Goal: Information Seeking & Learning: Check status

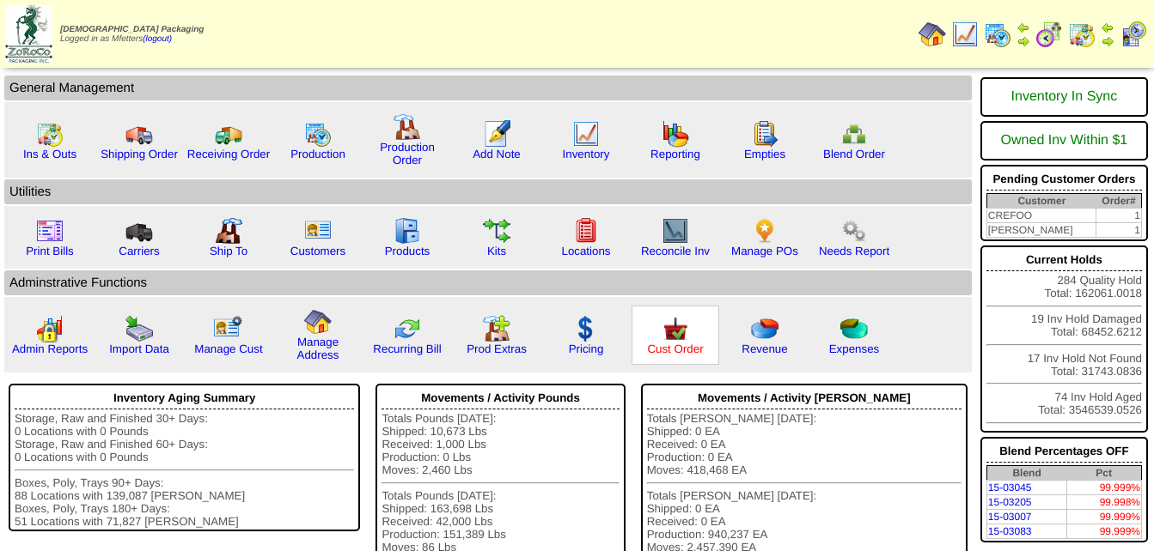
click at [658, 343] on link "Cust Order" at bounding box center [675, 349] width 56 height 13
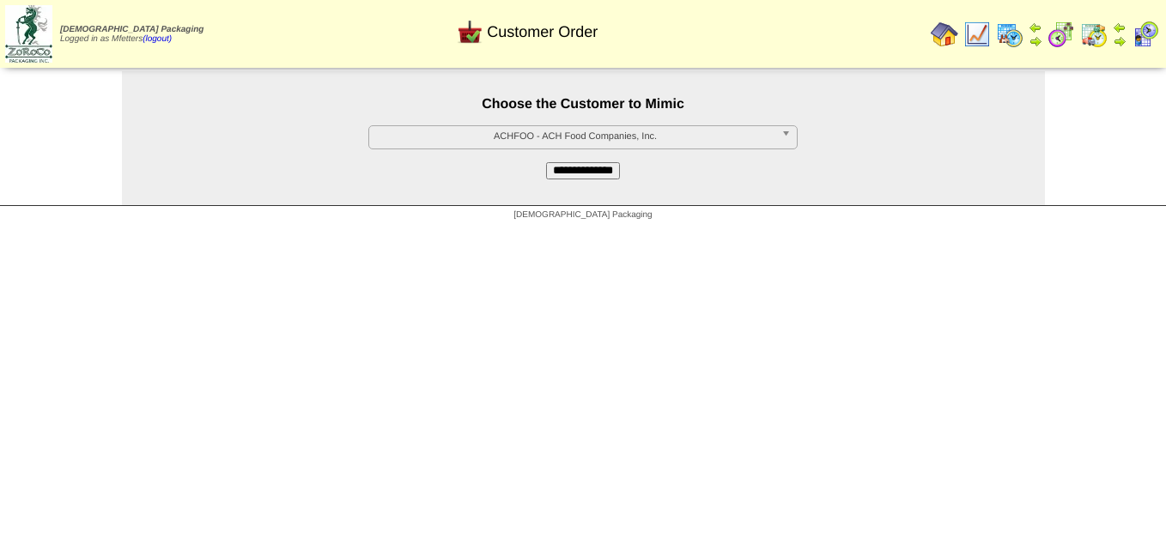
click at [587, 135] on span "ACHFOO - ACH Food Companies, Inc." at bounding box center [575, 136] width 399 height 21
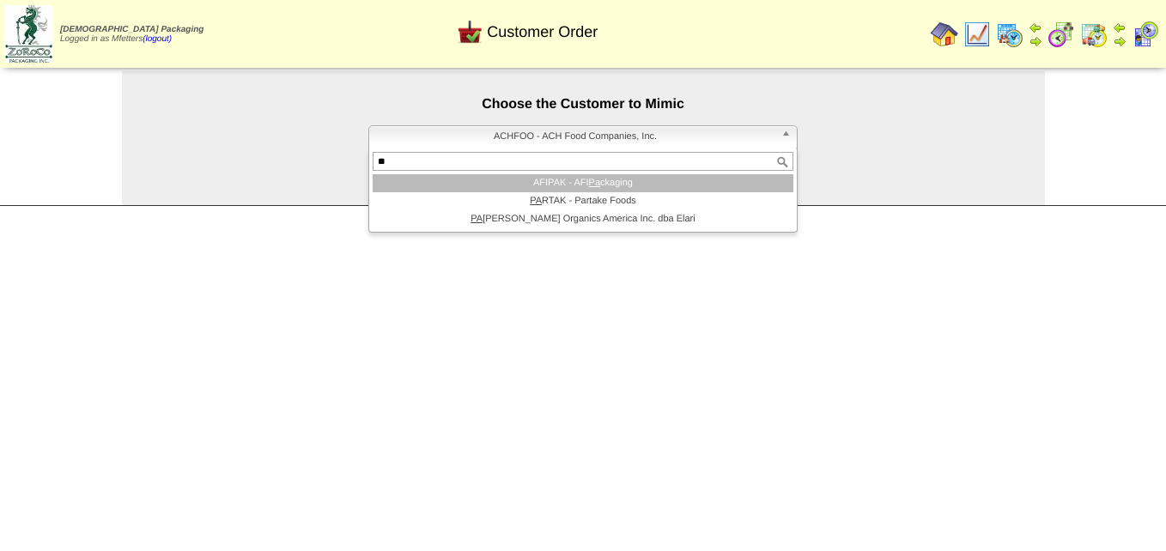
type input "*"
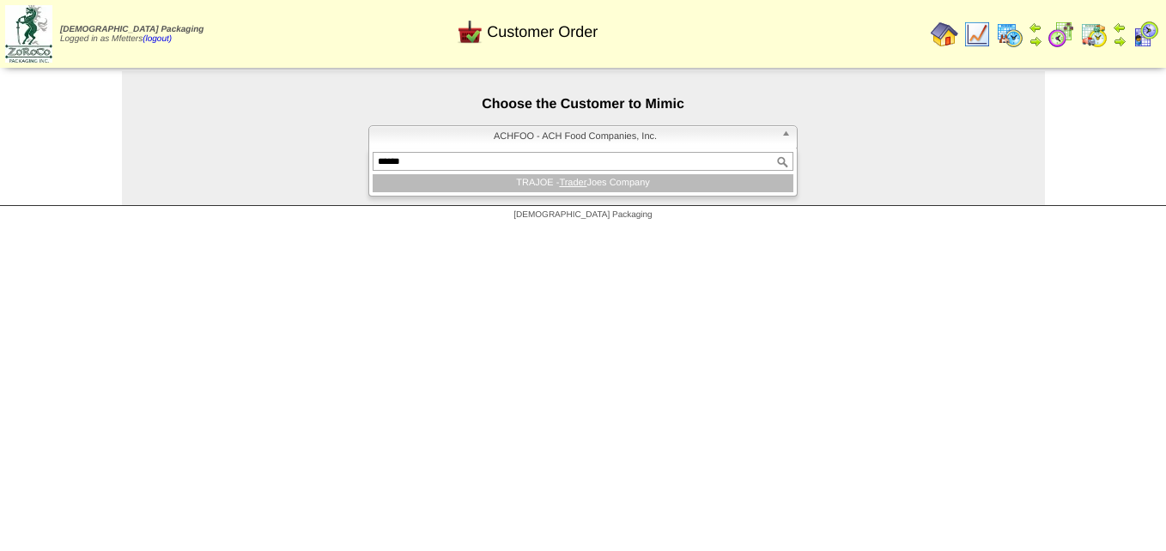
type input "******"
click at [612, 186] on li "TRAJOE - Trader Joes Company" at bounding box center [583, 183] width 421 height 18
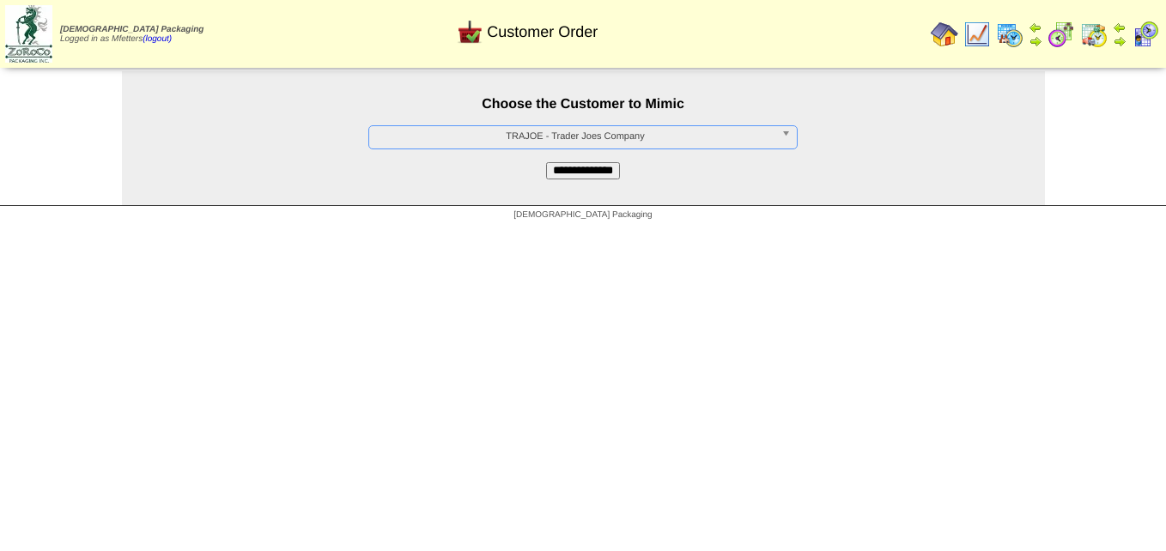
click at [607, 175] on input "**********" at bounding box center [583, 170] width 74 height 17
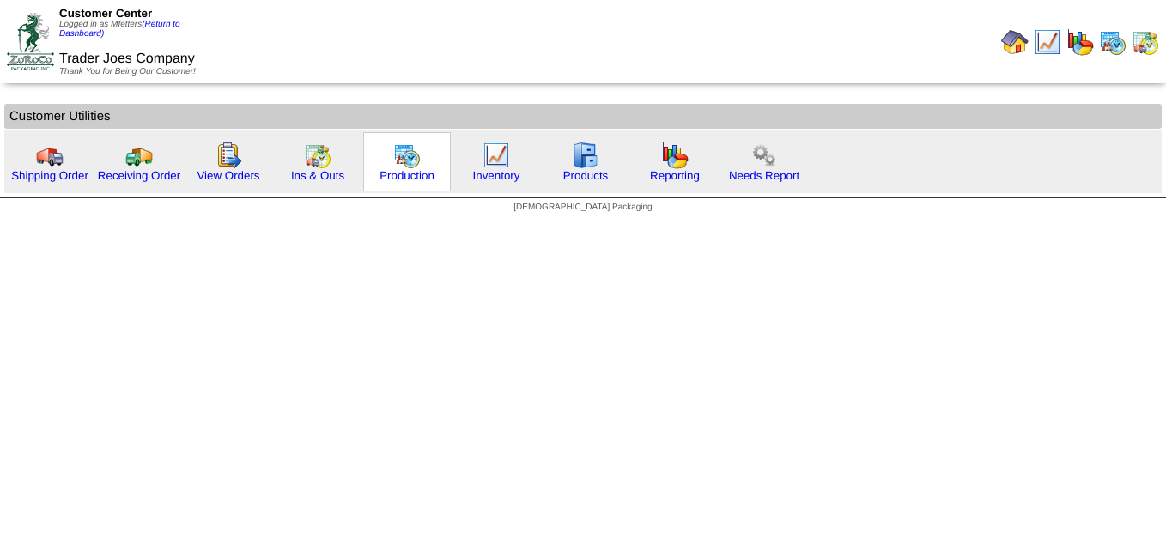
click at [409, 159] on img at bounding box center [406, 155] width 27 height 27
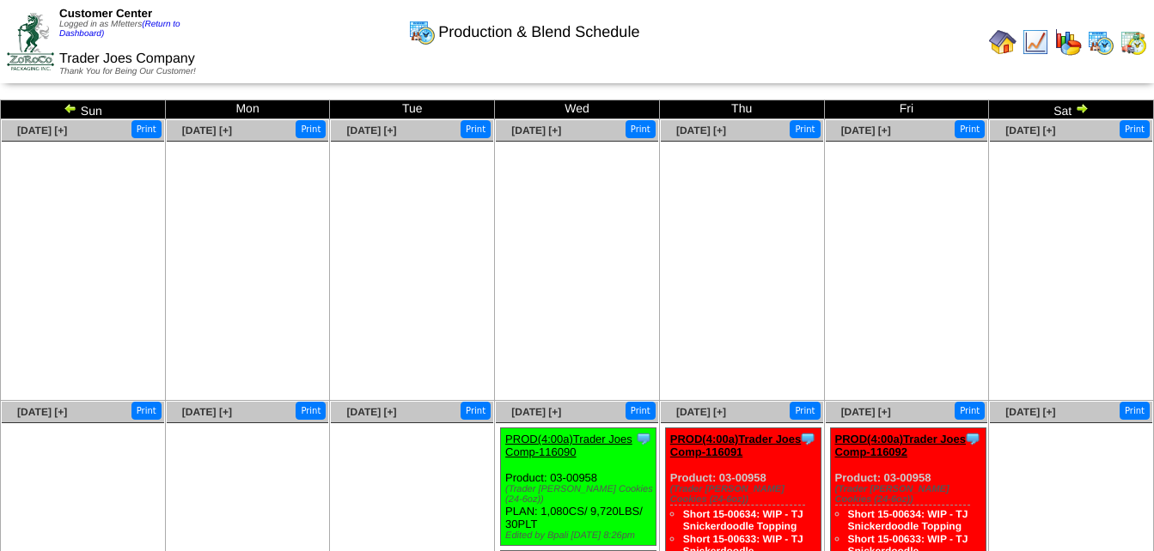
click at [67, 107] on img at bounding box center [71, 108] width 14 height 14
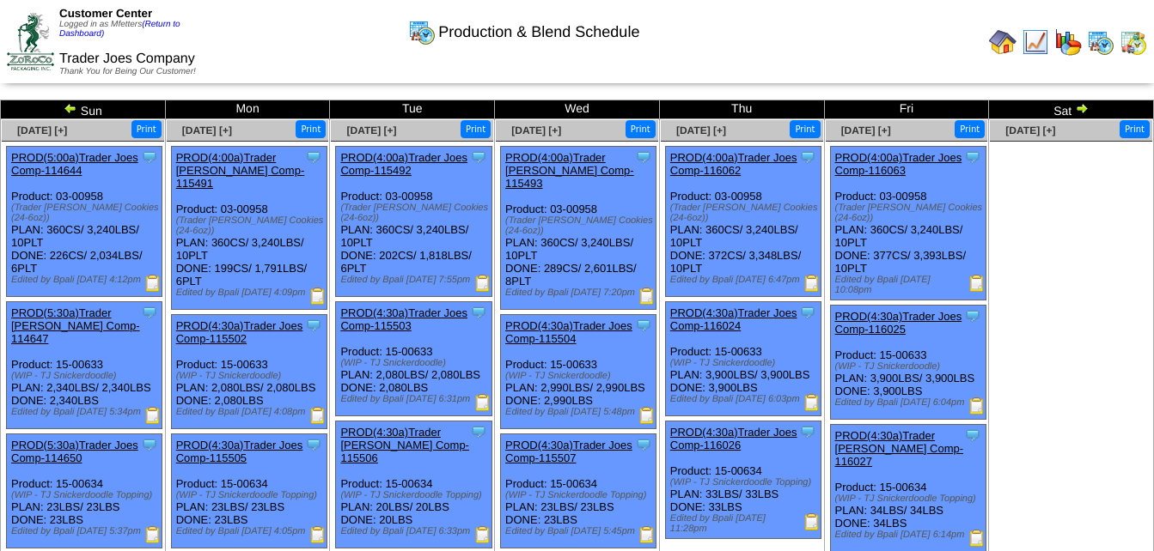
click at [877, 328] on link "PROD(4:30a)Trader Joes Comp-116025" at bounding box center [898, 323] width 127 height 26
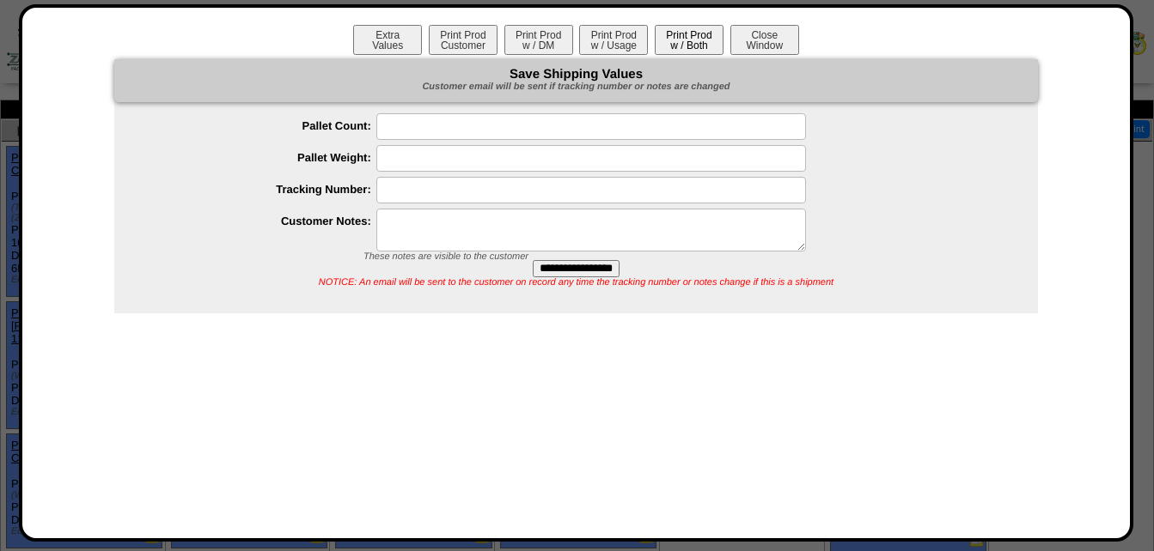
click at [704, 52] on button "Print Prod w / Both" at bounding box center [689, 40] width 69 height 30
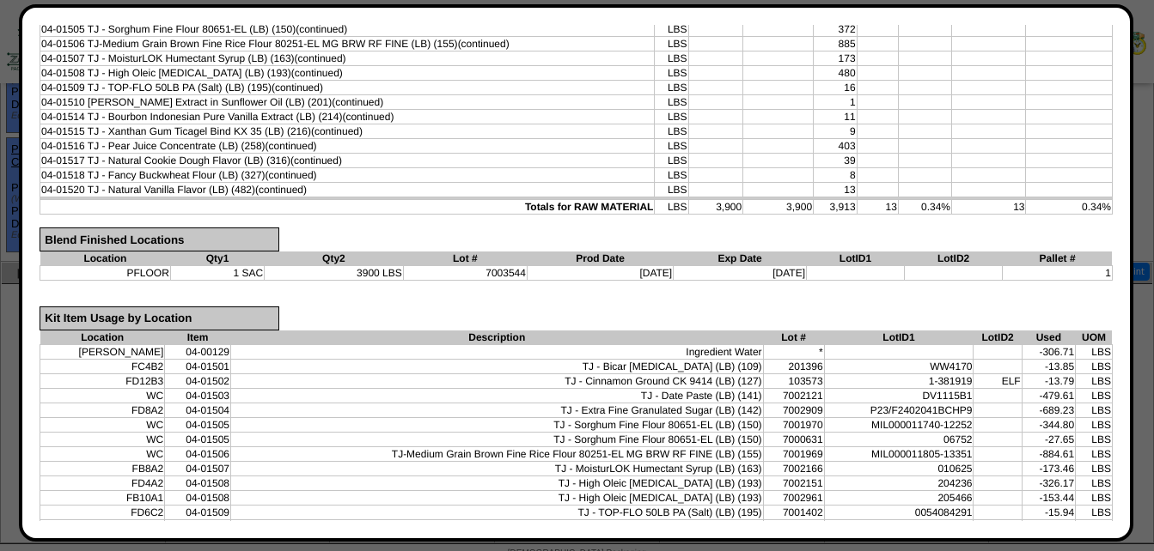
scroll to position [422, 0]
drag, startPoint x: 353, startPoint y: 271, endPoint x: 420, endPoint y: 275, distance: 67.1
click at [420, 275] on tr "PFLOOR 1 SAC 3900 LBS 7003544 08/29/25 05/25/26 1" at bounding box center [576, 273] width 1072 height 15
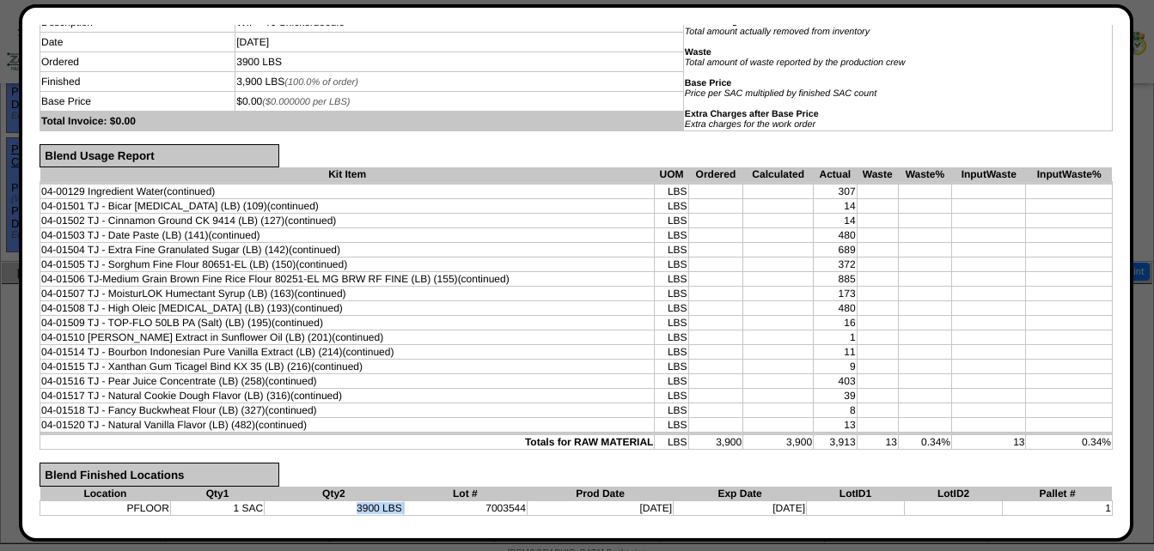
scroll to position [0, 0]
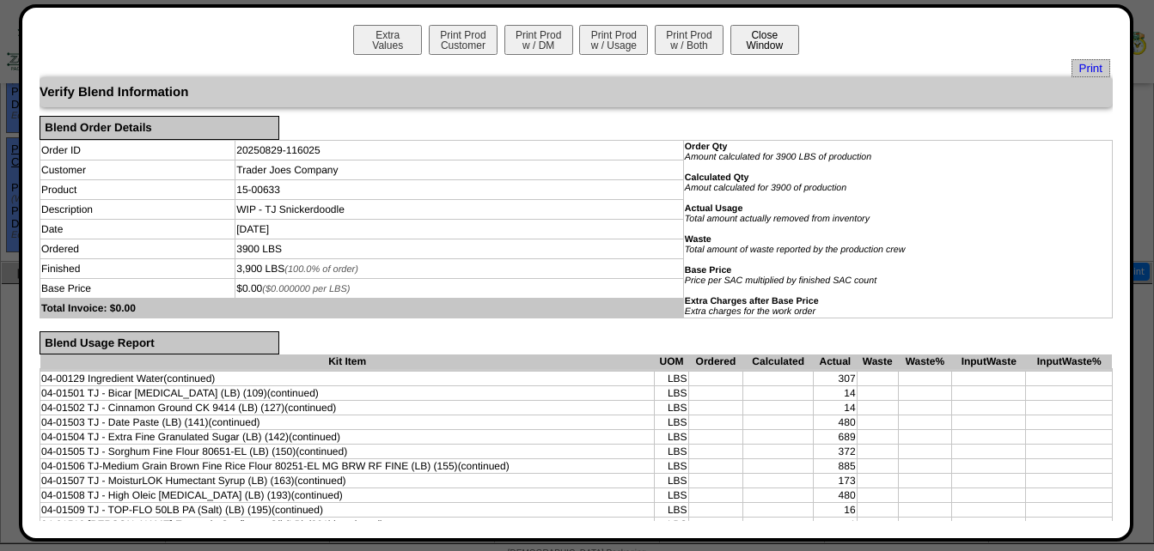
click at [772, 34] on button "Close Window" at bounding box center [764, 40] width 69 height 30
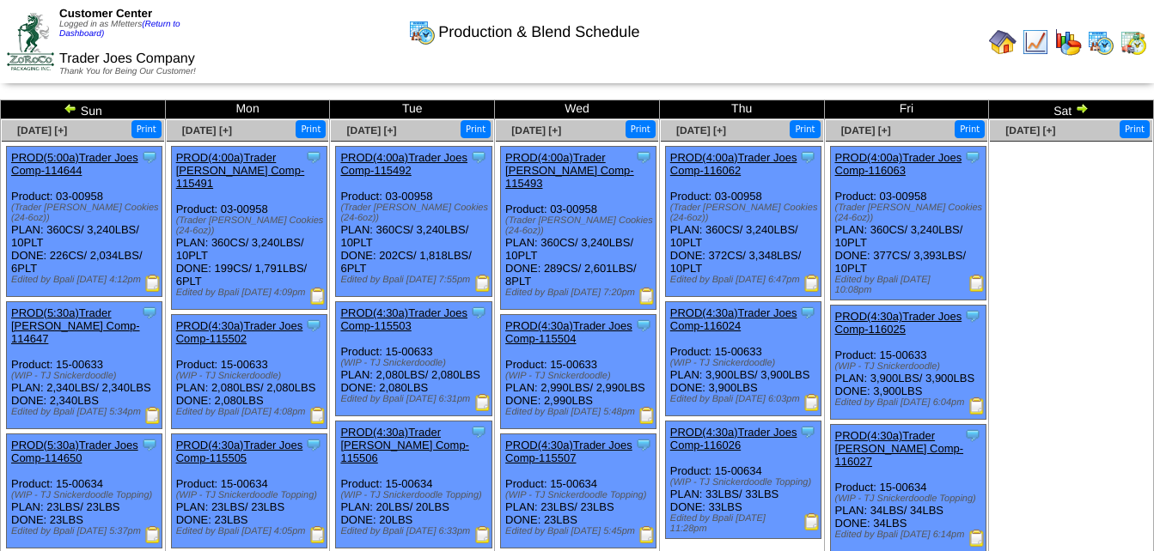
click at [1078, 107] on img at bounding box center [1082, 108] width 14 height 14
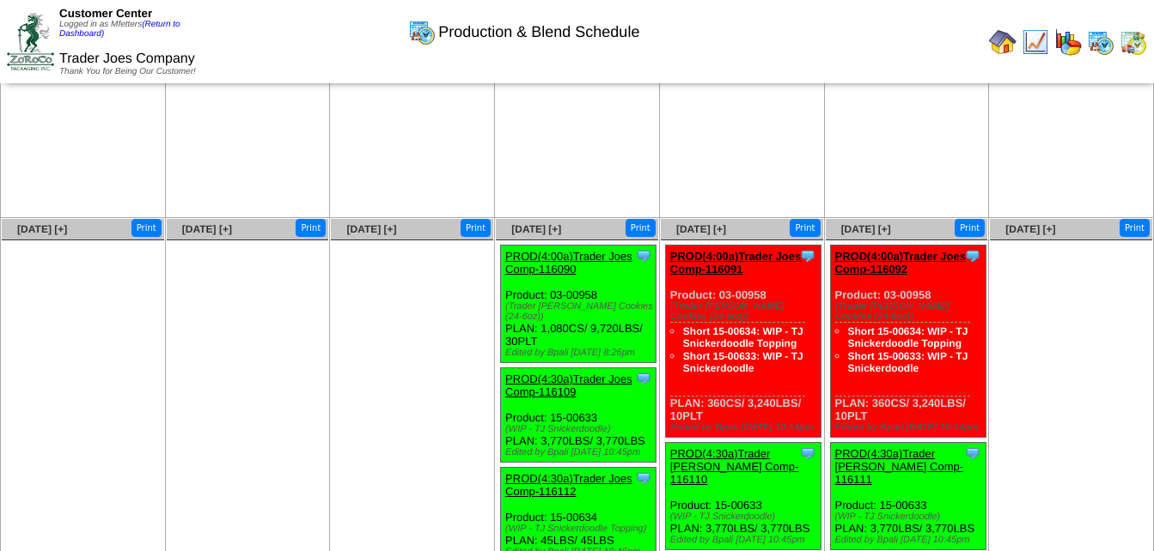
scroll to position [258, 0]
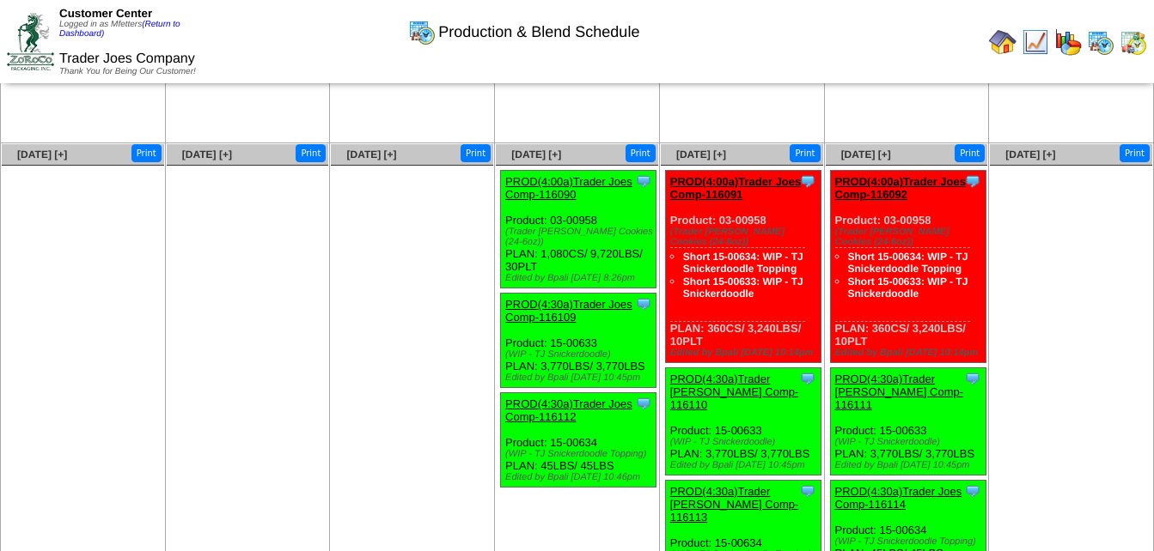
click at [574, 186] on link "PROD(4:00a)Trader Joes Comp-116090" at bounding box center [568, 188] width 127 height 26
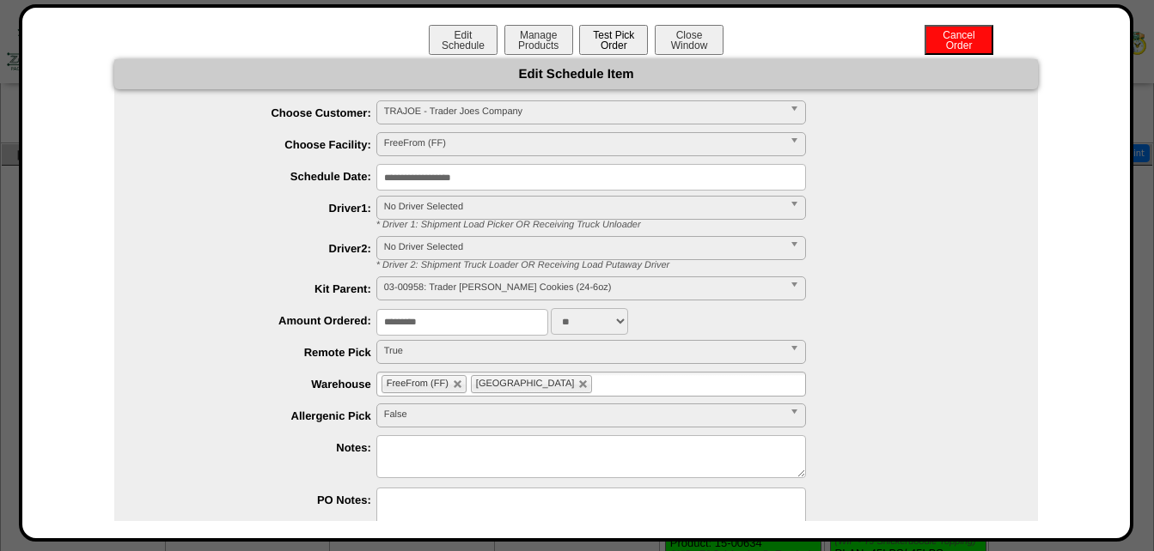
click at [611, 39] on button "Test Pick Order" at bounding box center [613, 40] width 69 height 30
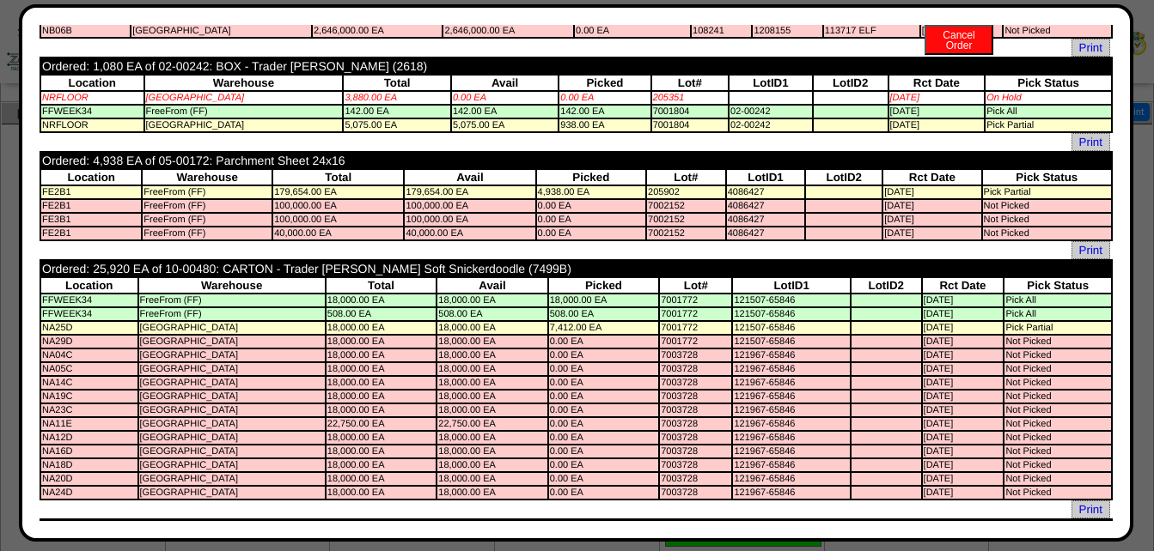
scroll to position [0, 0]
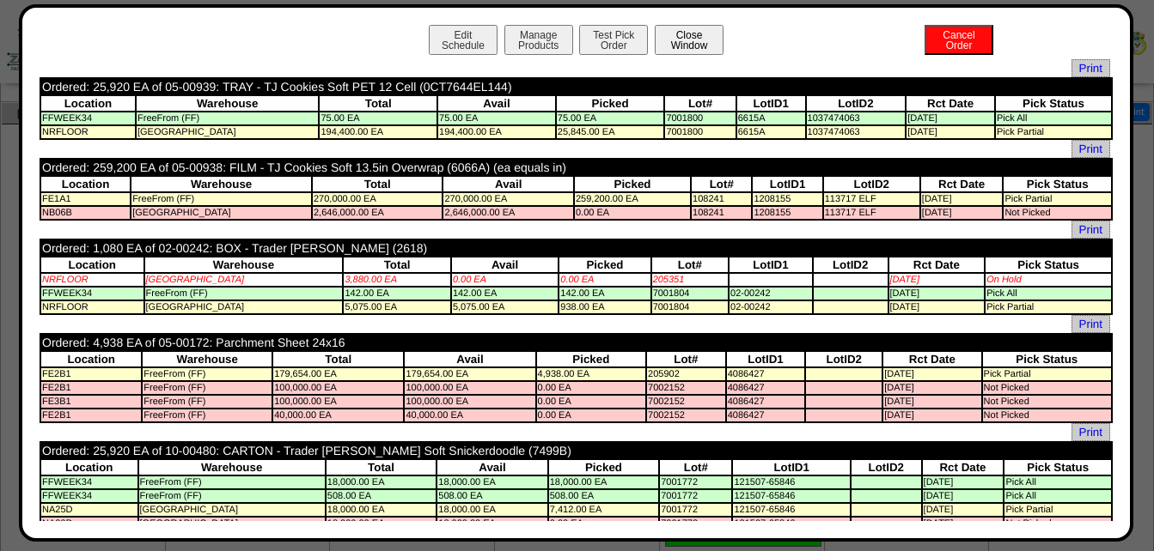
click at [682, 40] on button "Close Window" at bounding box center [689, 40] width 69 height 30
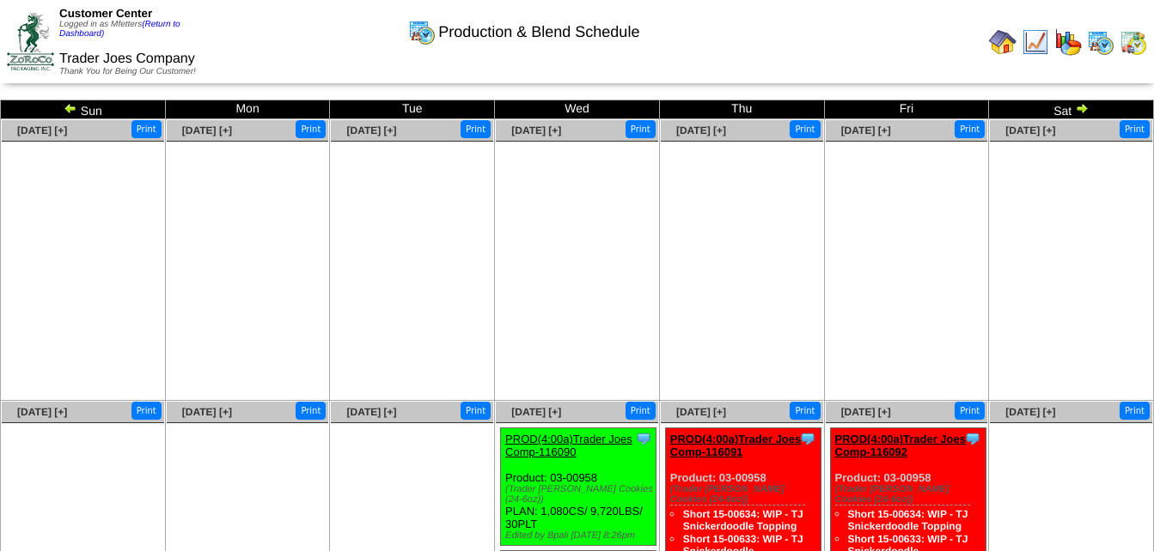
click at [1008, 42] on img at bounding box center [1002, 41] width 27 height 27
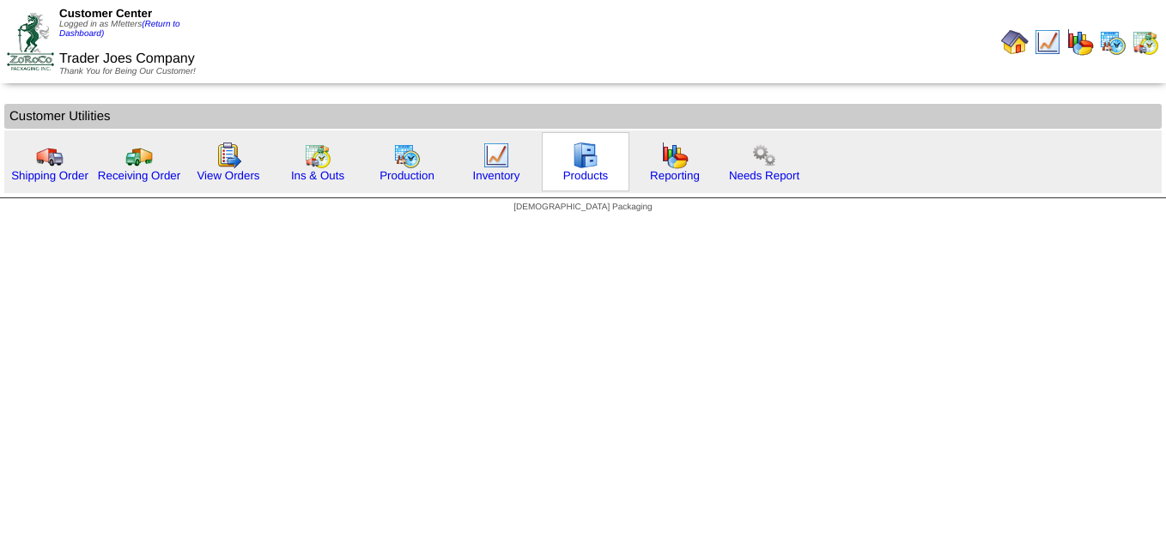
click at [582, 159] on img at bounding box center [585, 155] width 27 height 27
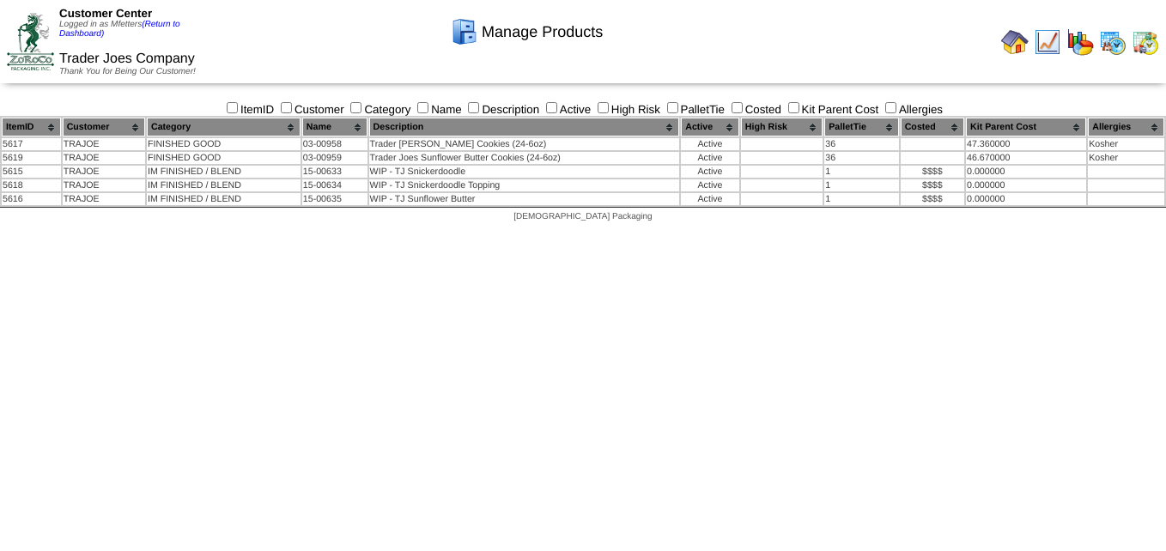
click at [1012, 42] on img at bounding box center [1015, 41] width 27 height 27
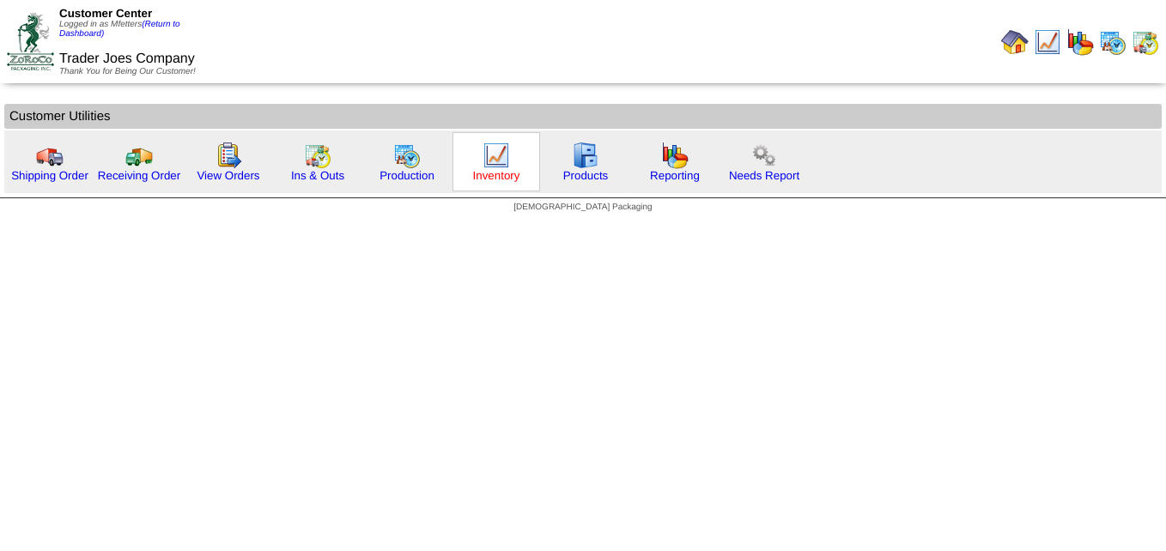
click at [500, 174] on link "Inventory" at bounding box center [496, 175] width 47 height 13
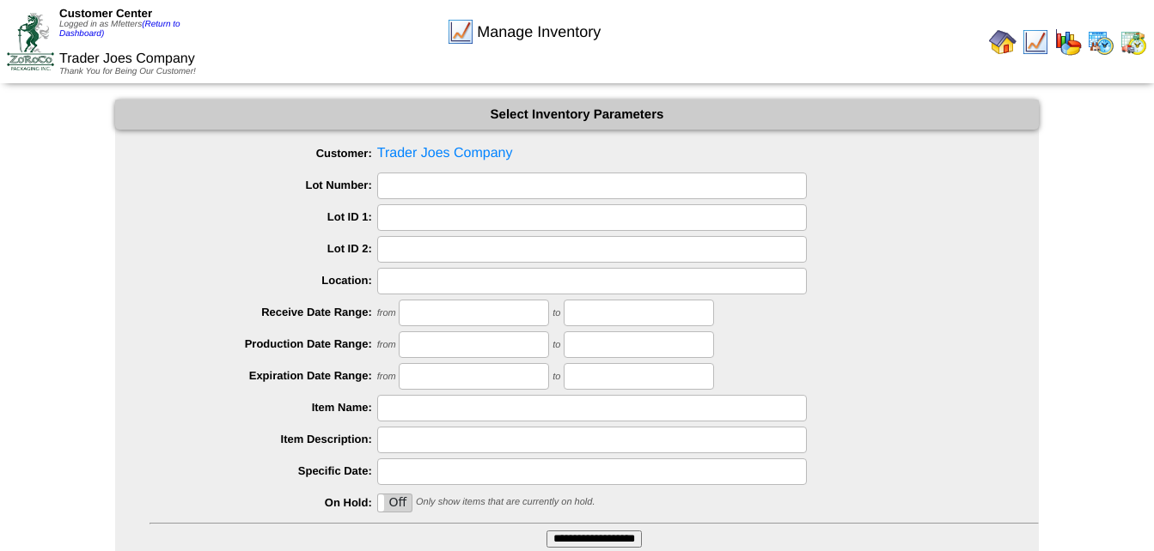
click at [424, 179] on input "text" at bounding box center [591, 186] width 429 height 27
click at [789, 321] on div "from to" at bounding box center [593, 313] width 889 height 27
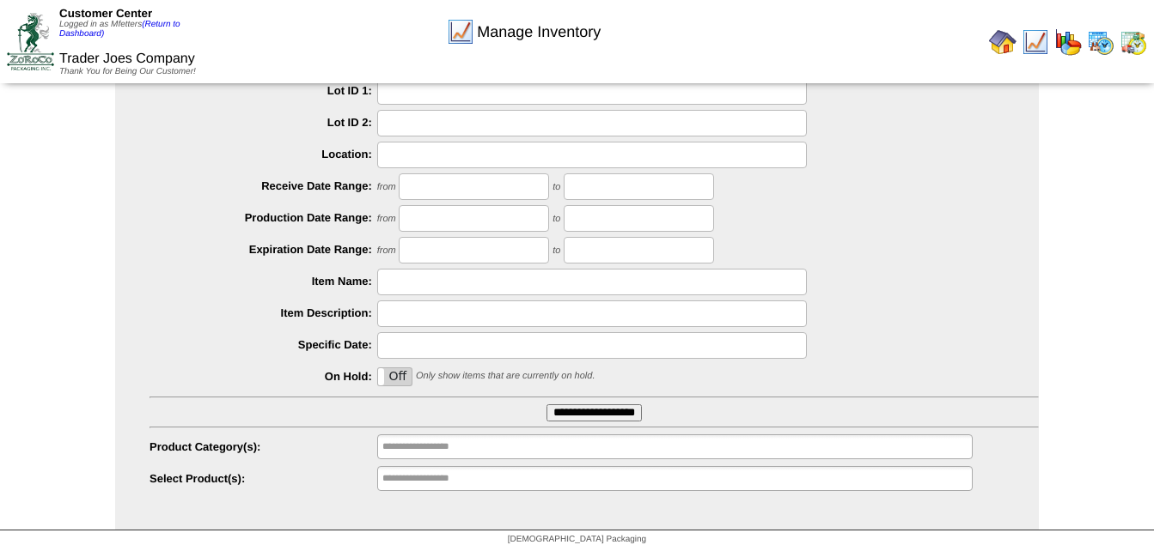
scroll to position [130, 0]
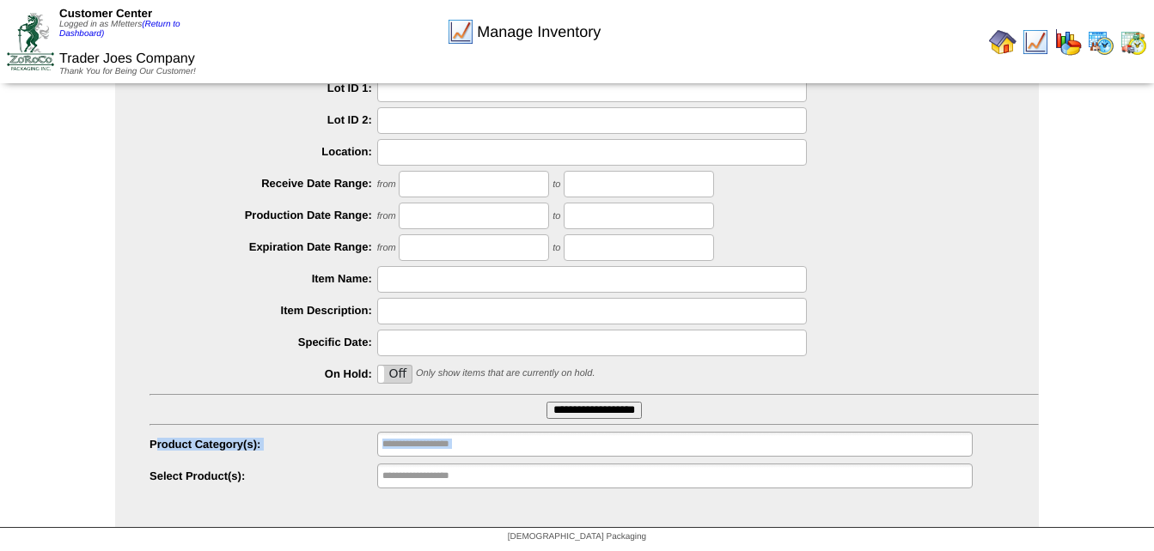
drag, startPoint x: 155, startPoint y: 447, endPoint x: 260, endPoint y: 454, distance: 105.9
click at [260, 454] on li "**********" at bounding box center [593, 445] width 889 height 27
click at [490, 447] on input "text" at bounding box center [437, 444] width 110 height 21
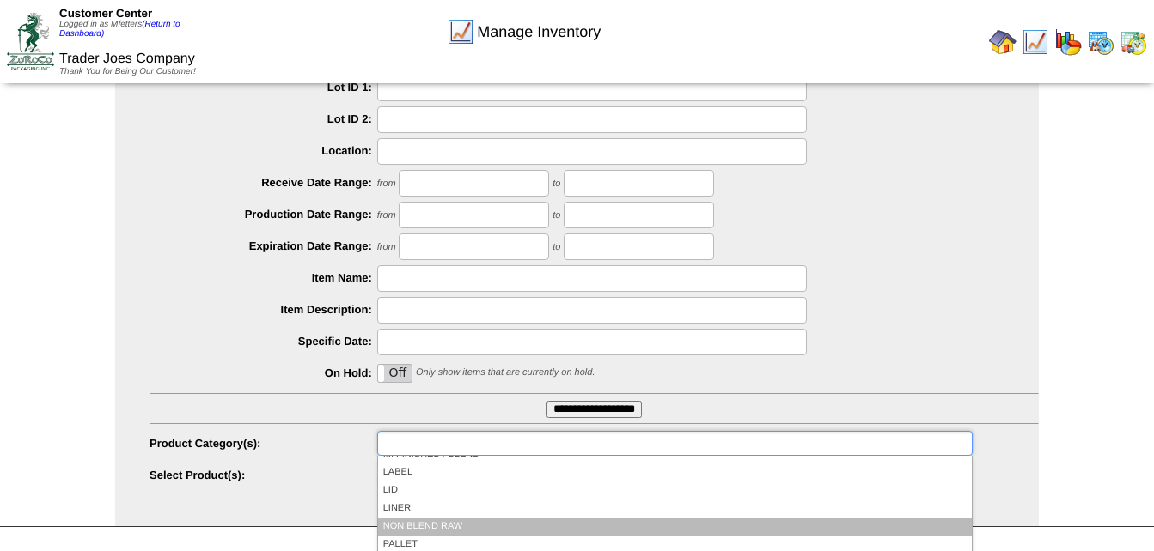
scroll to position [0, 0]
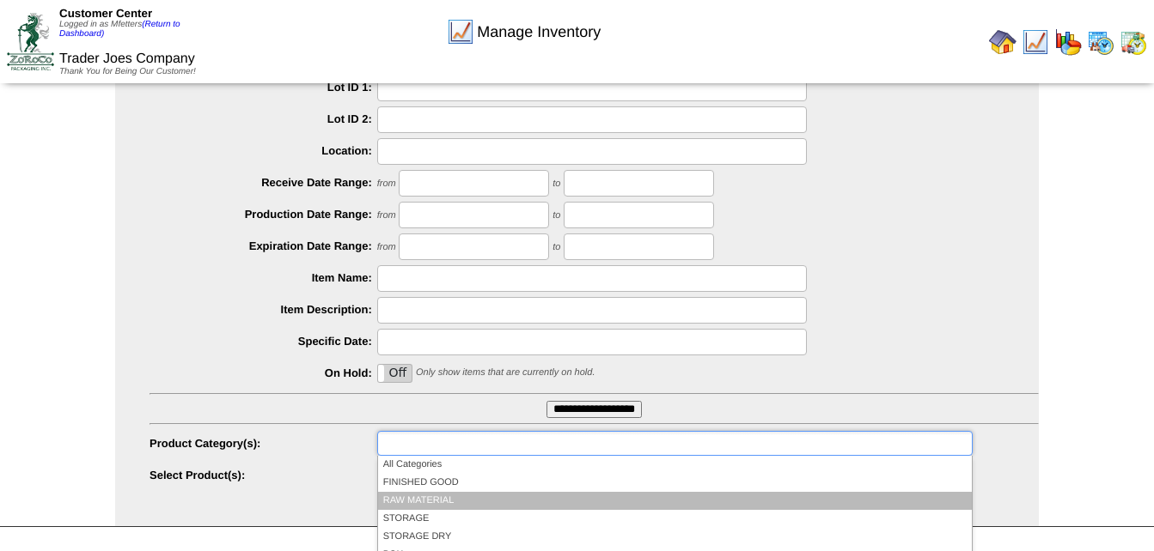
click at [453, 500] on li "RAW MATERIAL" at bounding box center [675, 501] width 594 height 18
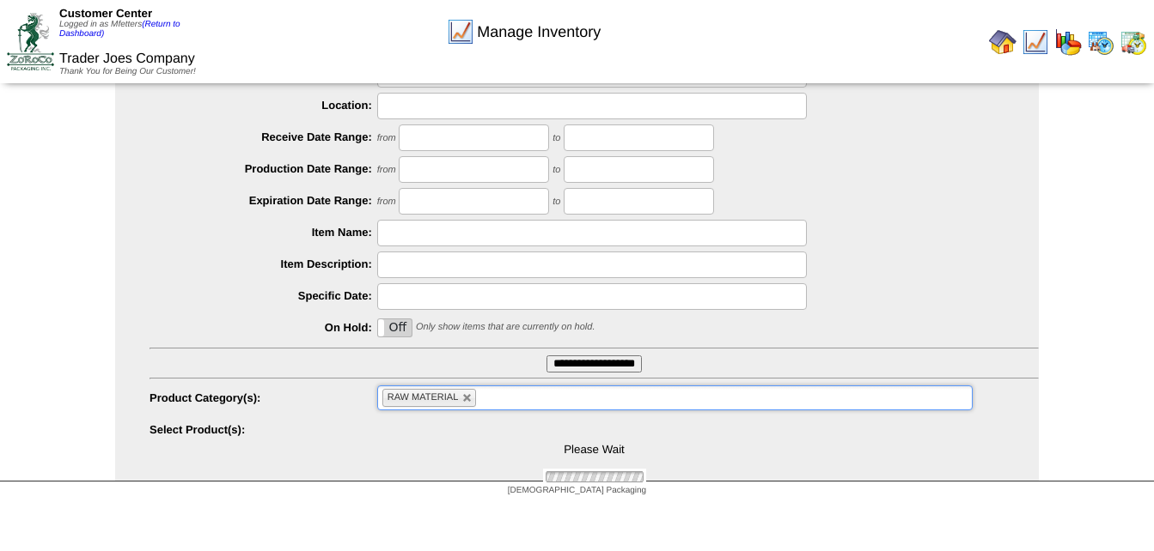
scroll to position [216, 0]
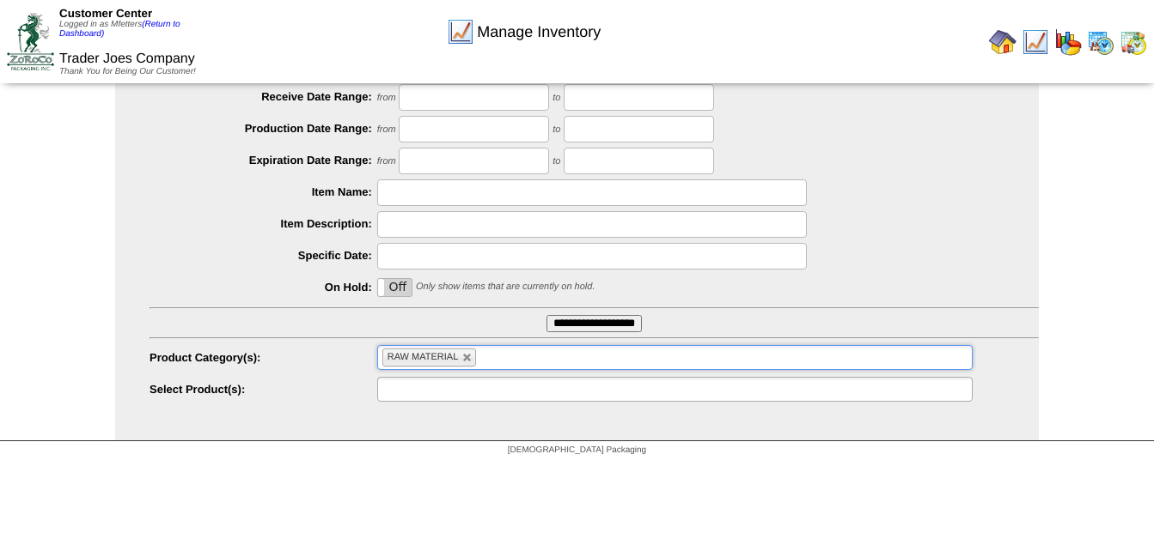
click at [493, 396] on ul at bounding box center [674, 389] width 595 height 25
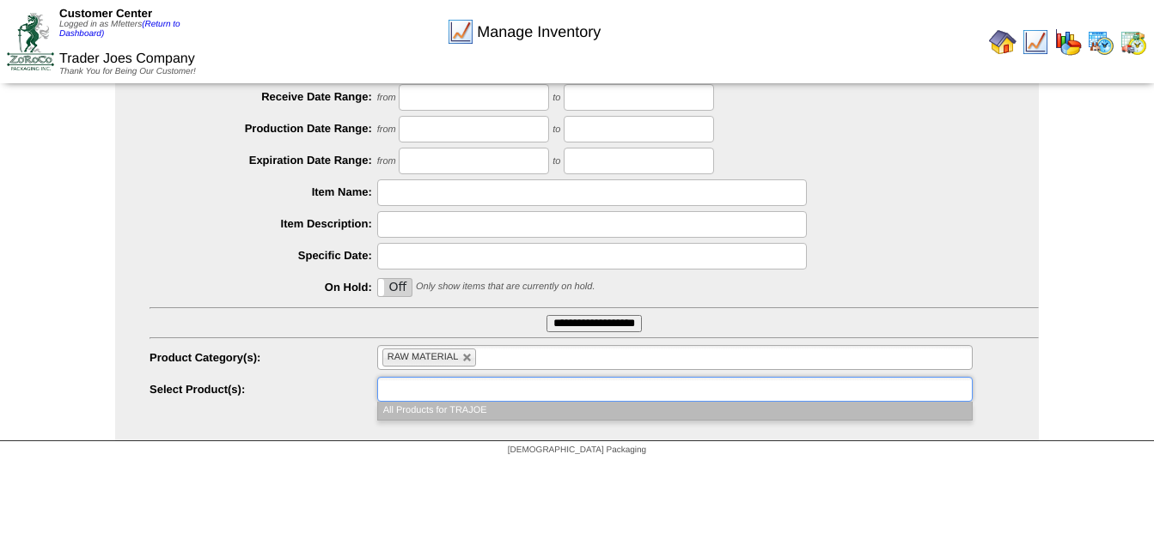
click at [471, 415] on li "All Products for TRAJOE" at bounding box center [675, 411] width 594 height 18
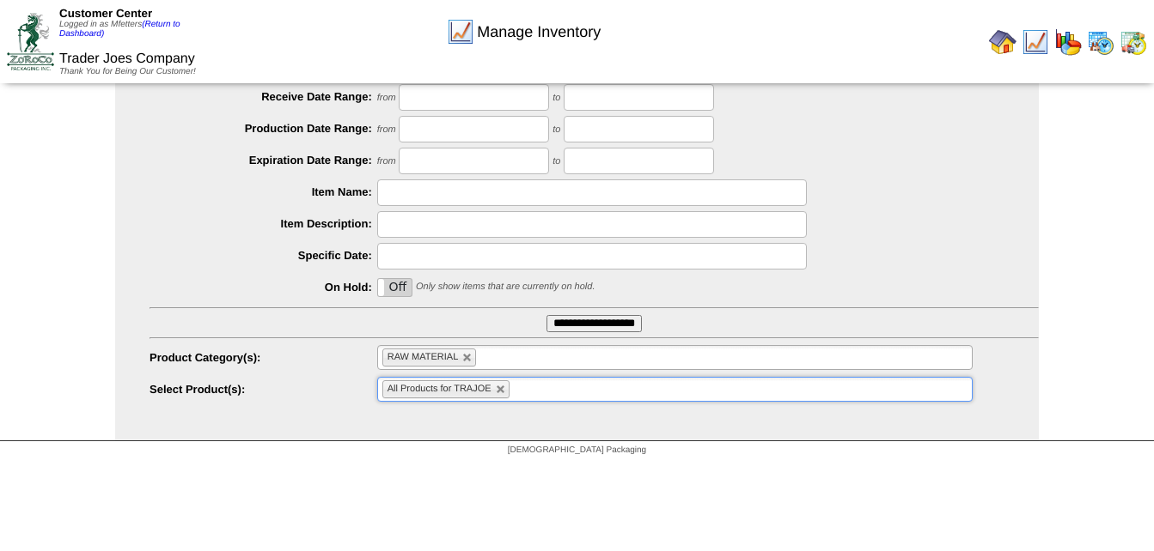
click at [621, 332] on input "**********" at bounding box center [593, 323] width 95 height 17
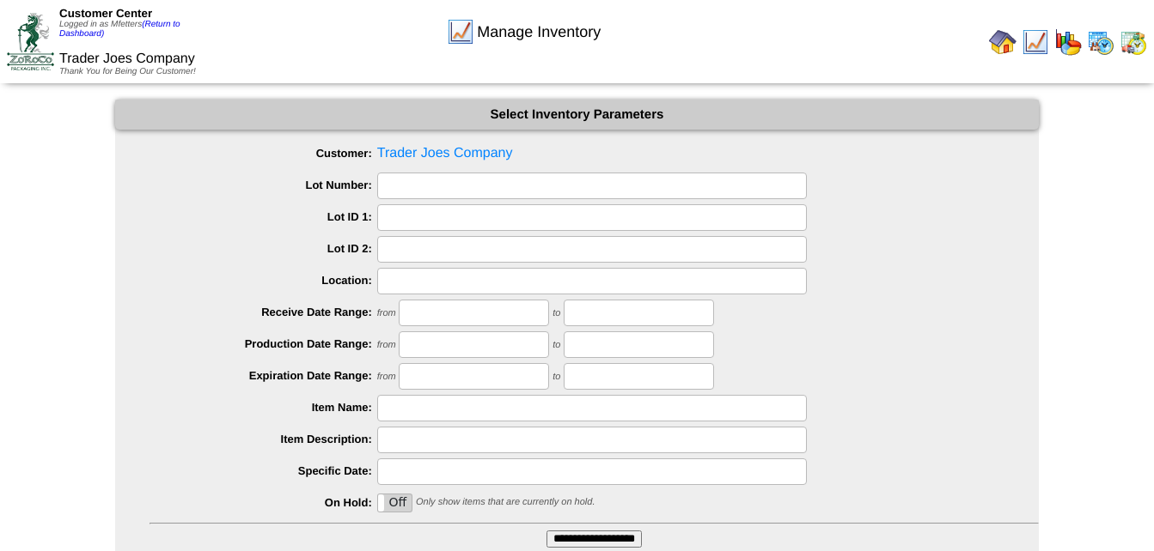
click at [1007, 42] on img at bounding box center [1002, 41] width 27 height 27
